Goal: Information Seeking & Learning: Learn about a topic

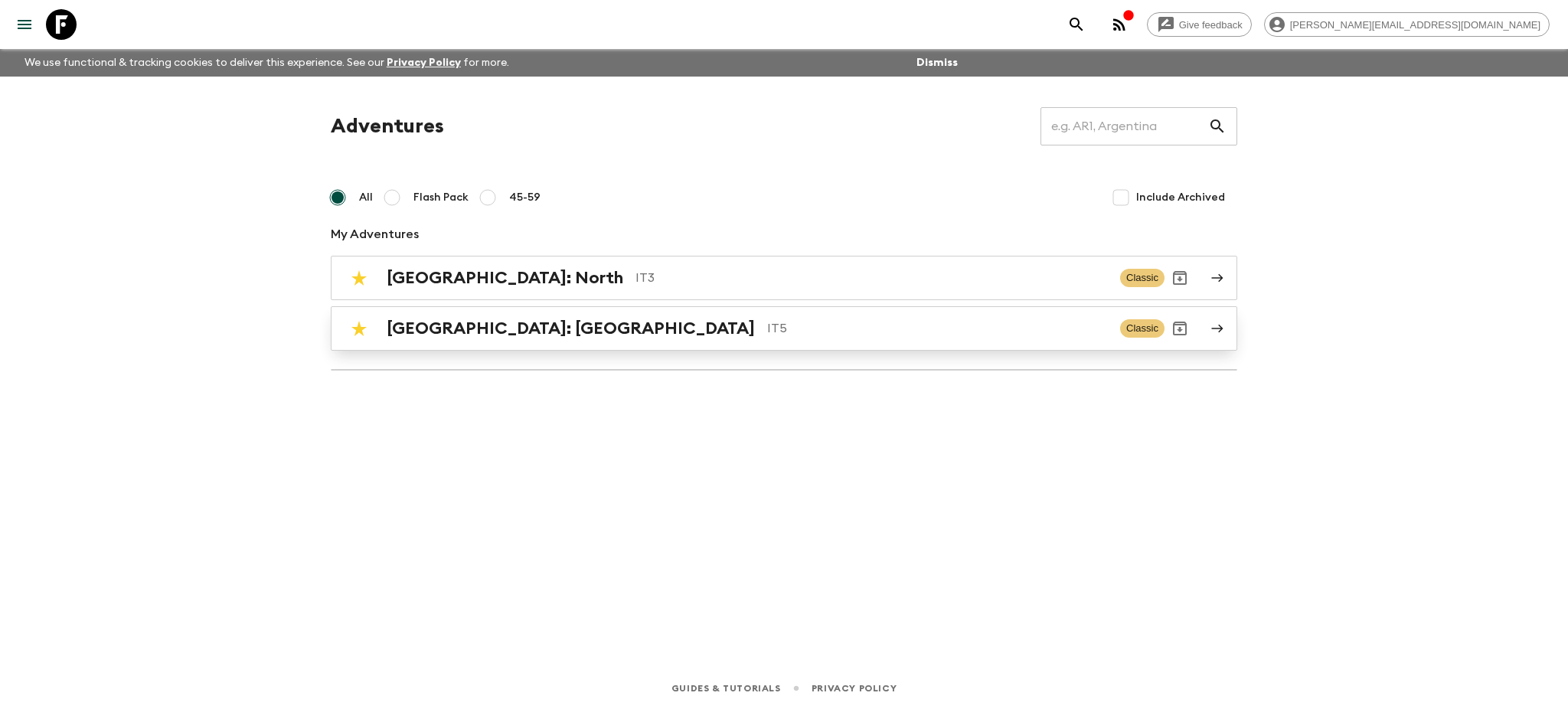
click at [718, 343] on div "[GEOGRAPHIC_DATA]: [GEOGRAPHIC_DATA] IT5 Classic" at bounding box center [754, 328] width 821 height 30
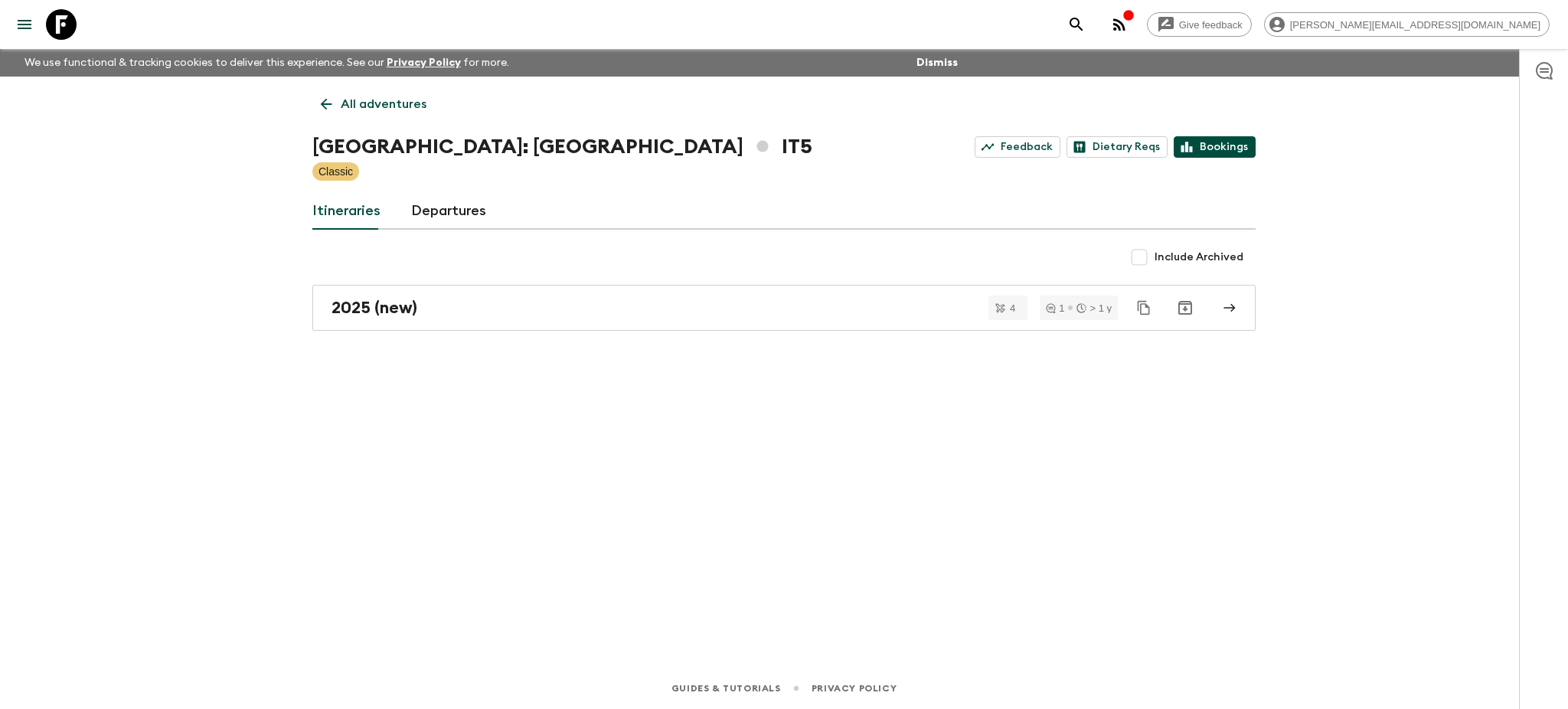
click at [1248, 151] on link "Bookings" at bounding box center [1214, 147] width 82 height 22
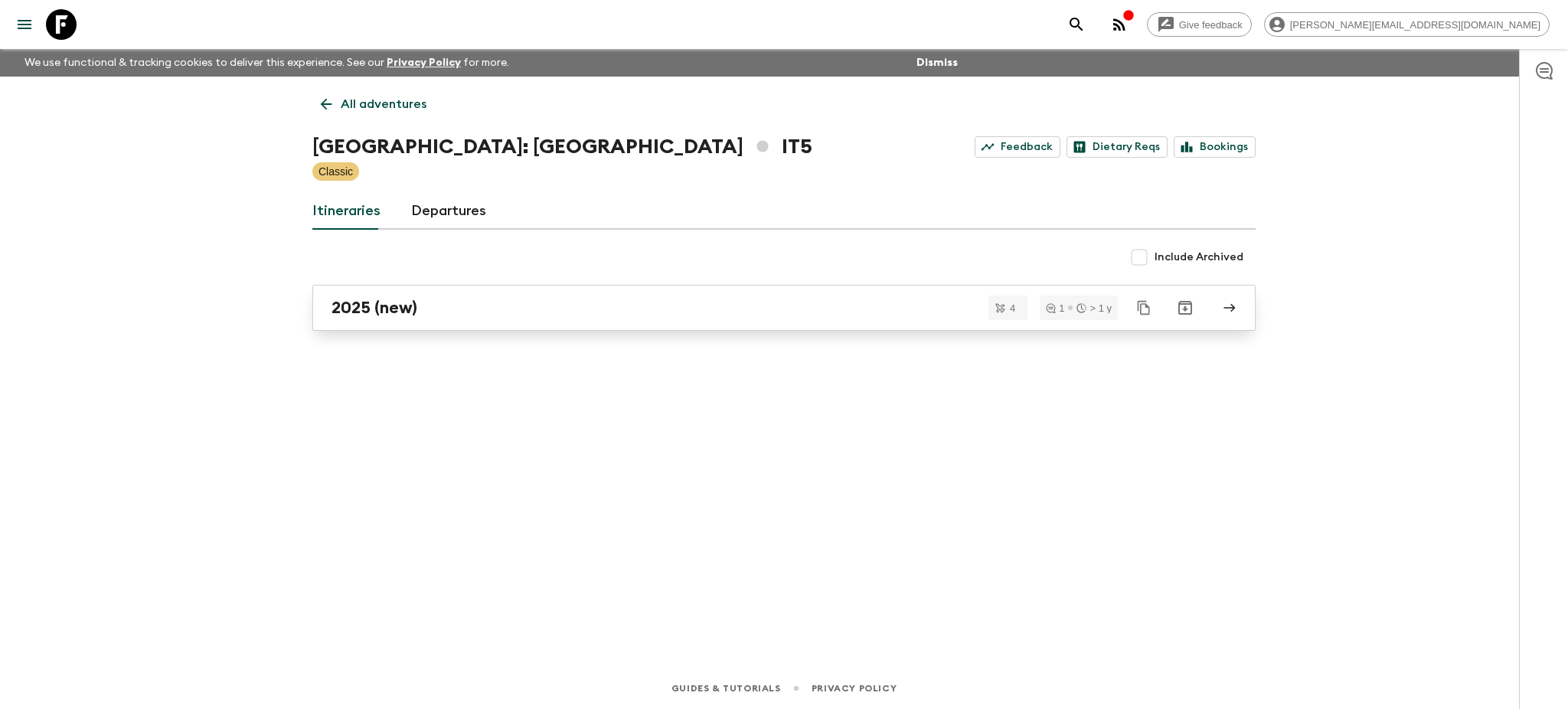
click at [560, 313] on div "2025 (new)" at bounding box center [769, 307] width 876 height 20
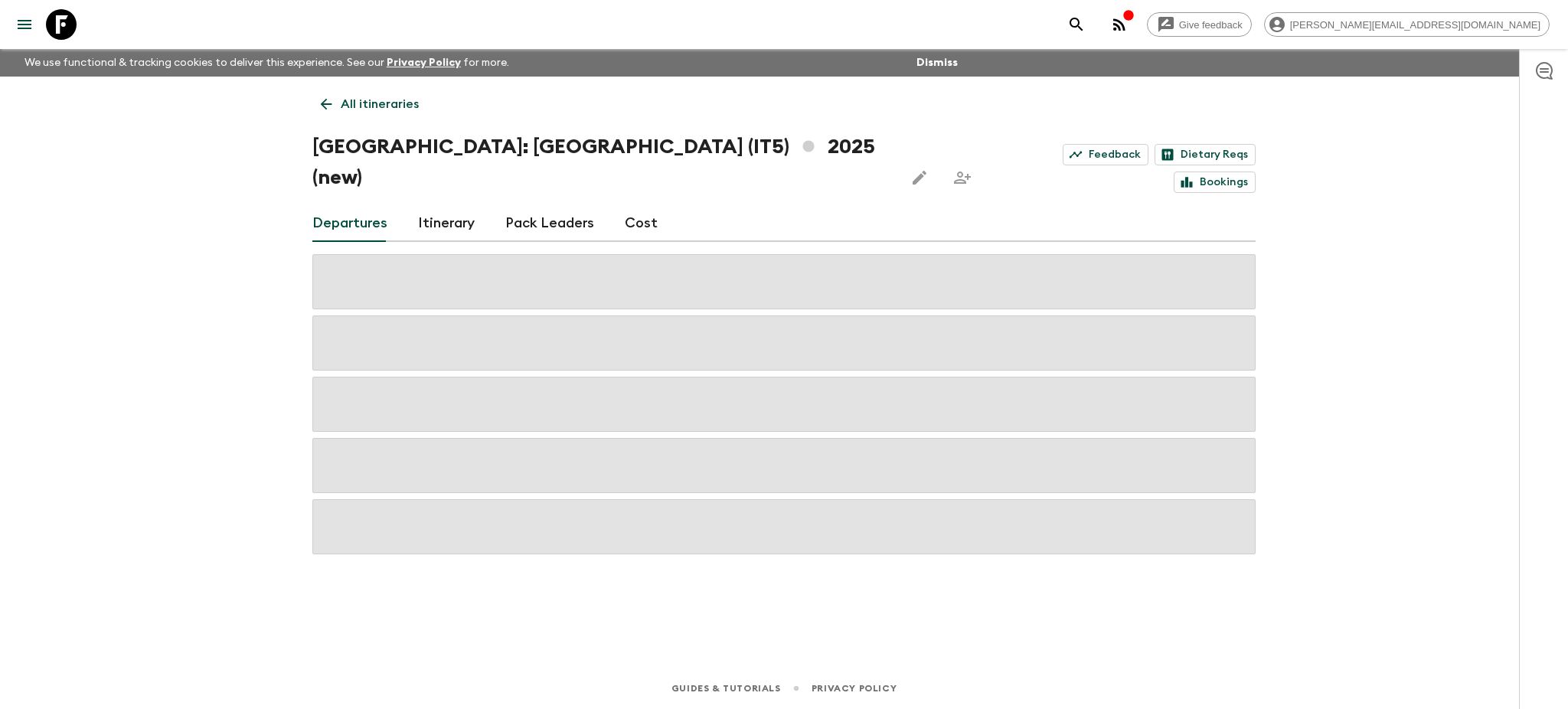
click at [555, 205] on link "Pack Leaders" at bounding box center [549, 224] width 89 height 37
